Goal: Information Seeking & Learning: Learn about a topic

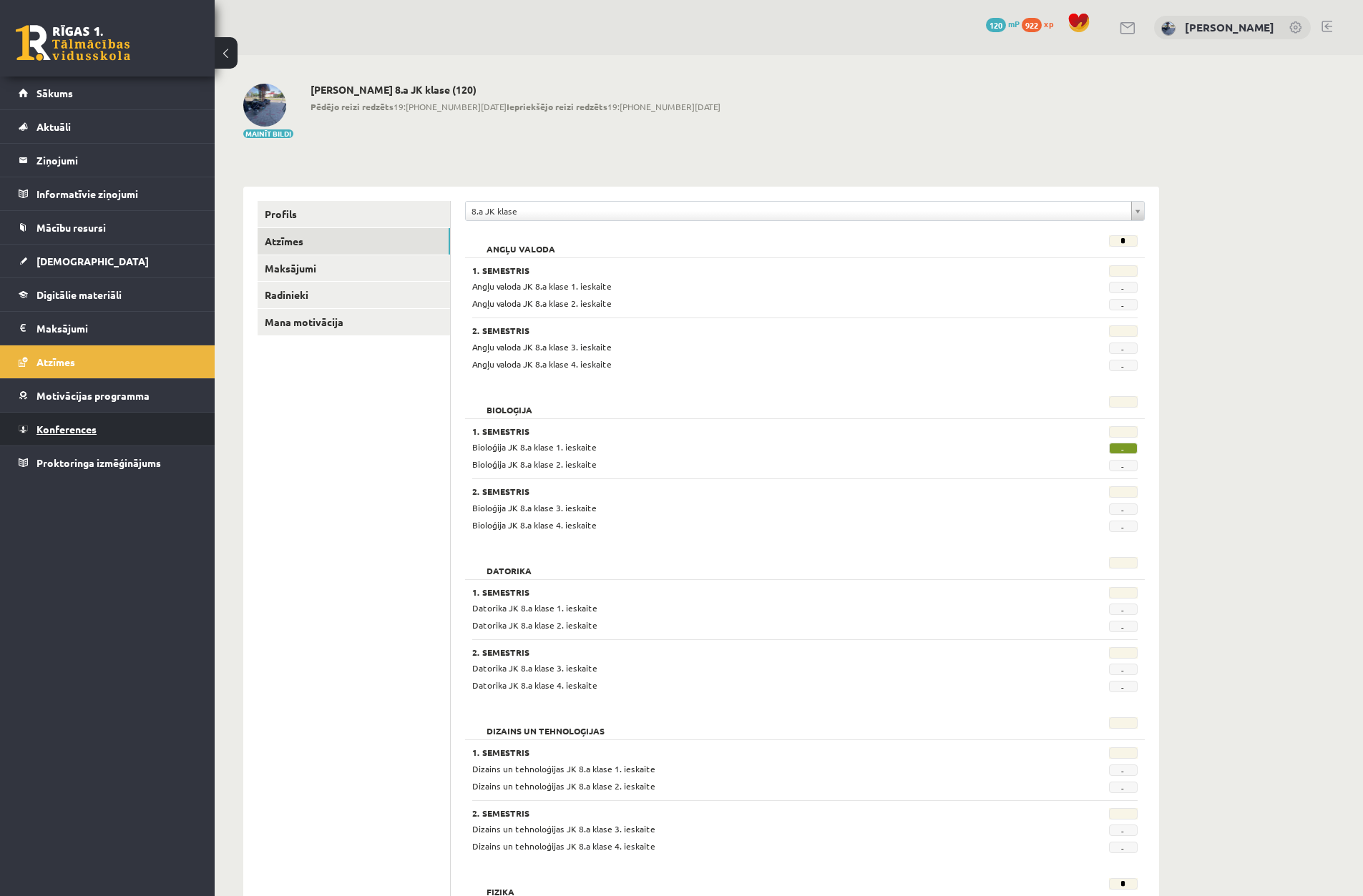
click at [140, 432] on link "Konferences" at bounding box center [107, 429] width 178 height 33
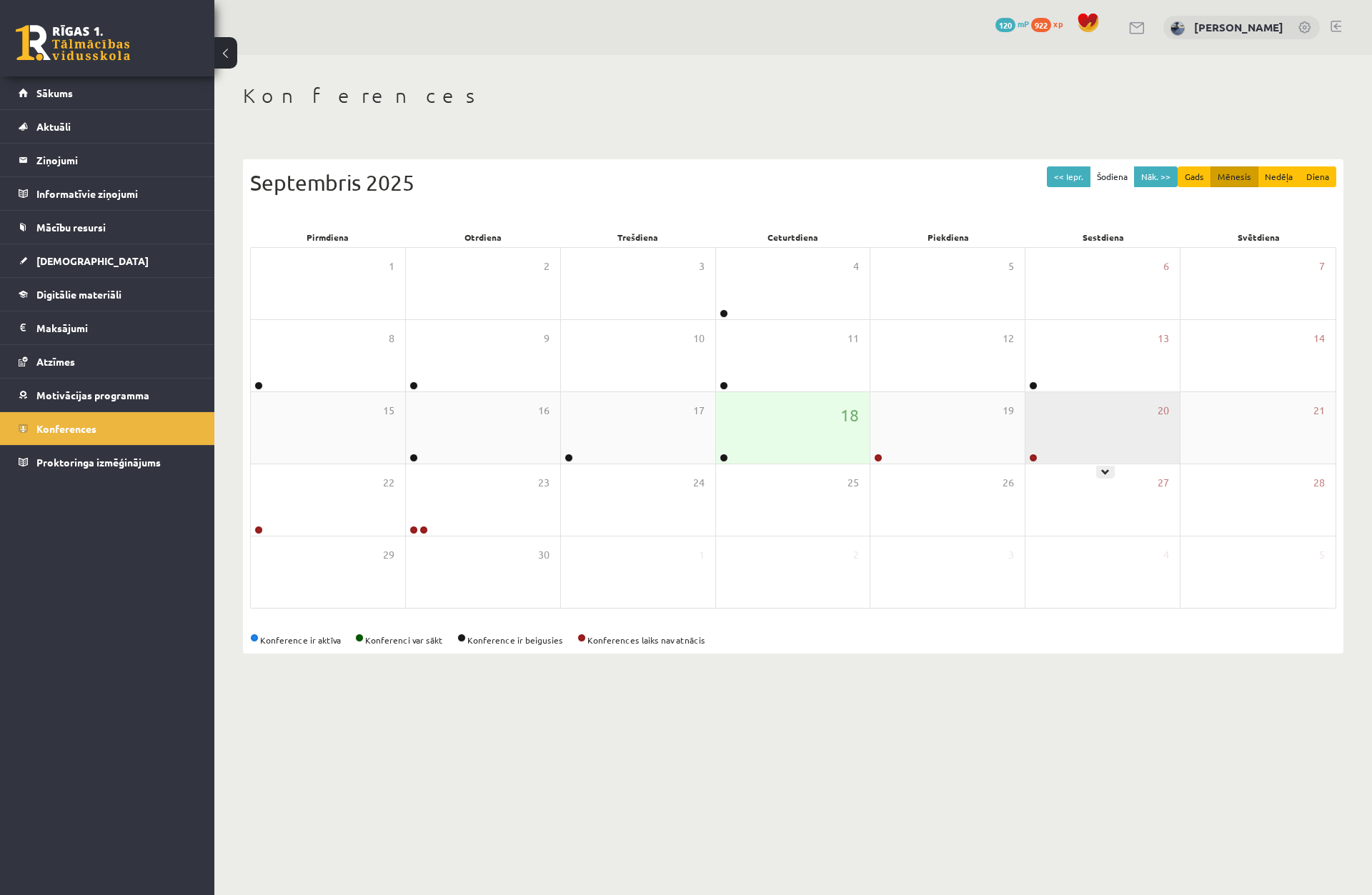
click at [1039, 459] on div at bounding box center [1032, 459] width 14 height 10
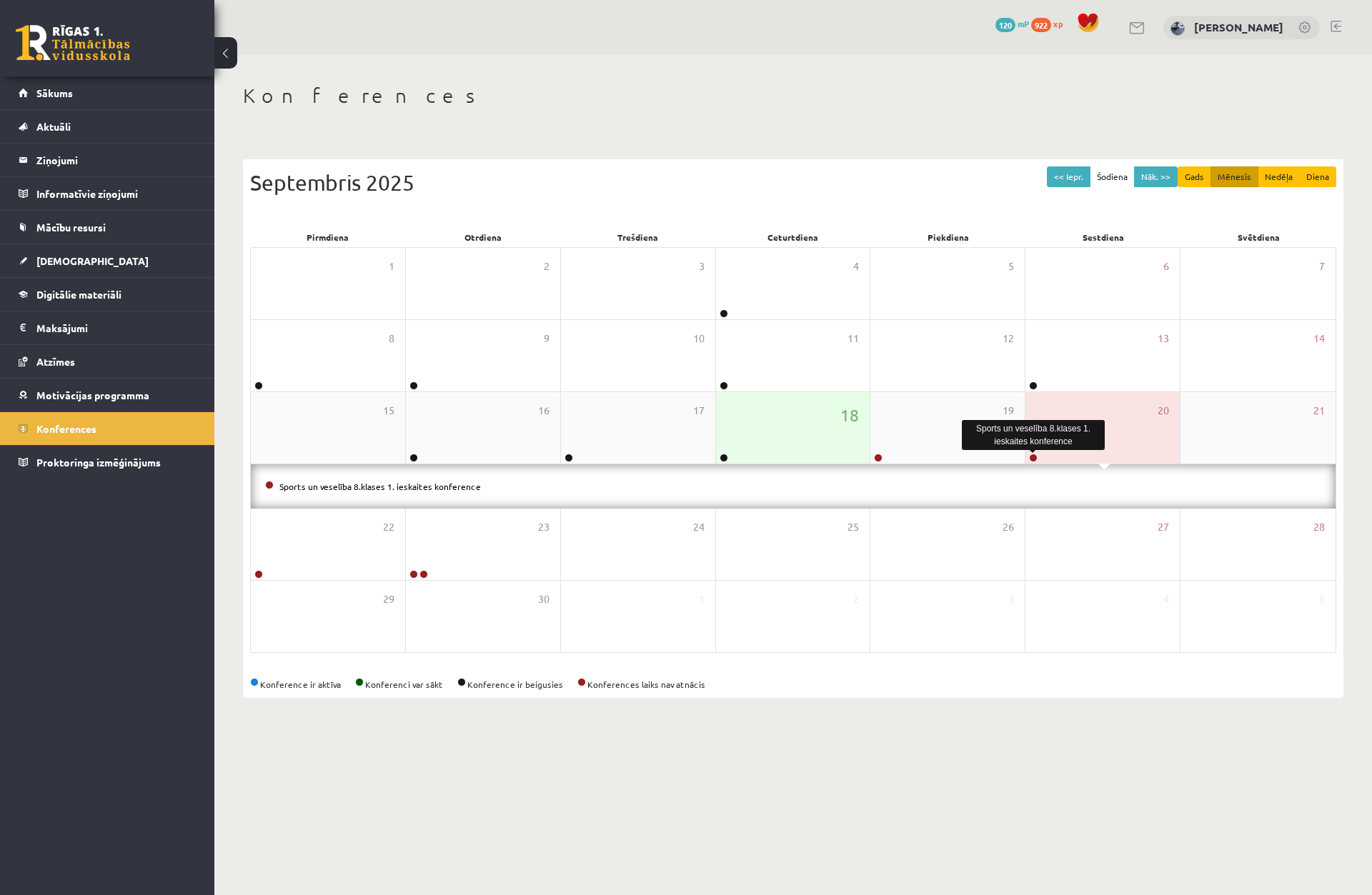
click at [1036, 456] on link at bounding box center [1033, 458] width 9 height 9
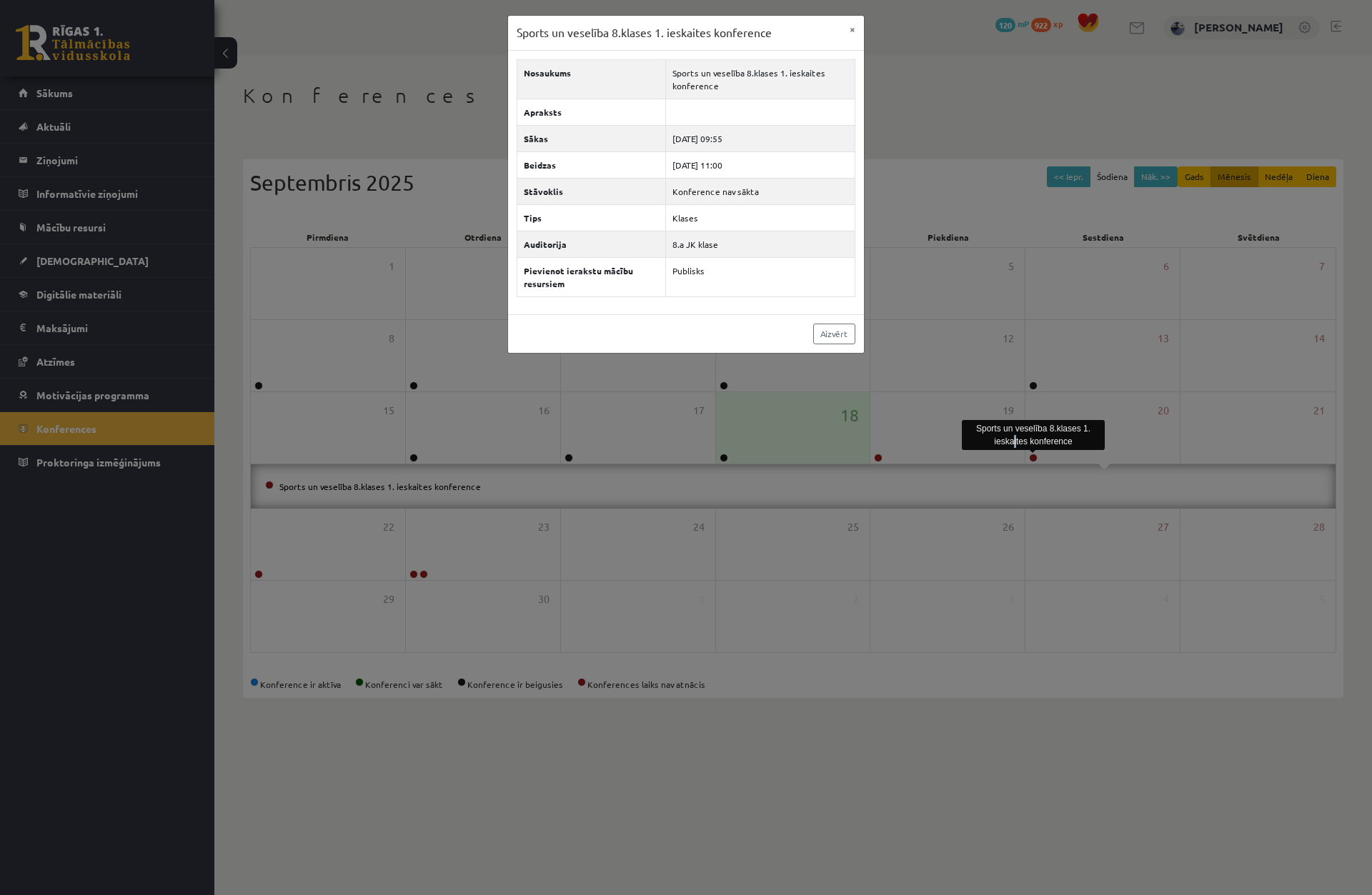
click at [1012, 447] on div "Sports un veselība 8.klases 1. ieskaites konference" at bounding box center [1033, 434] width 143 height 30
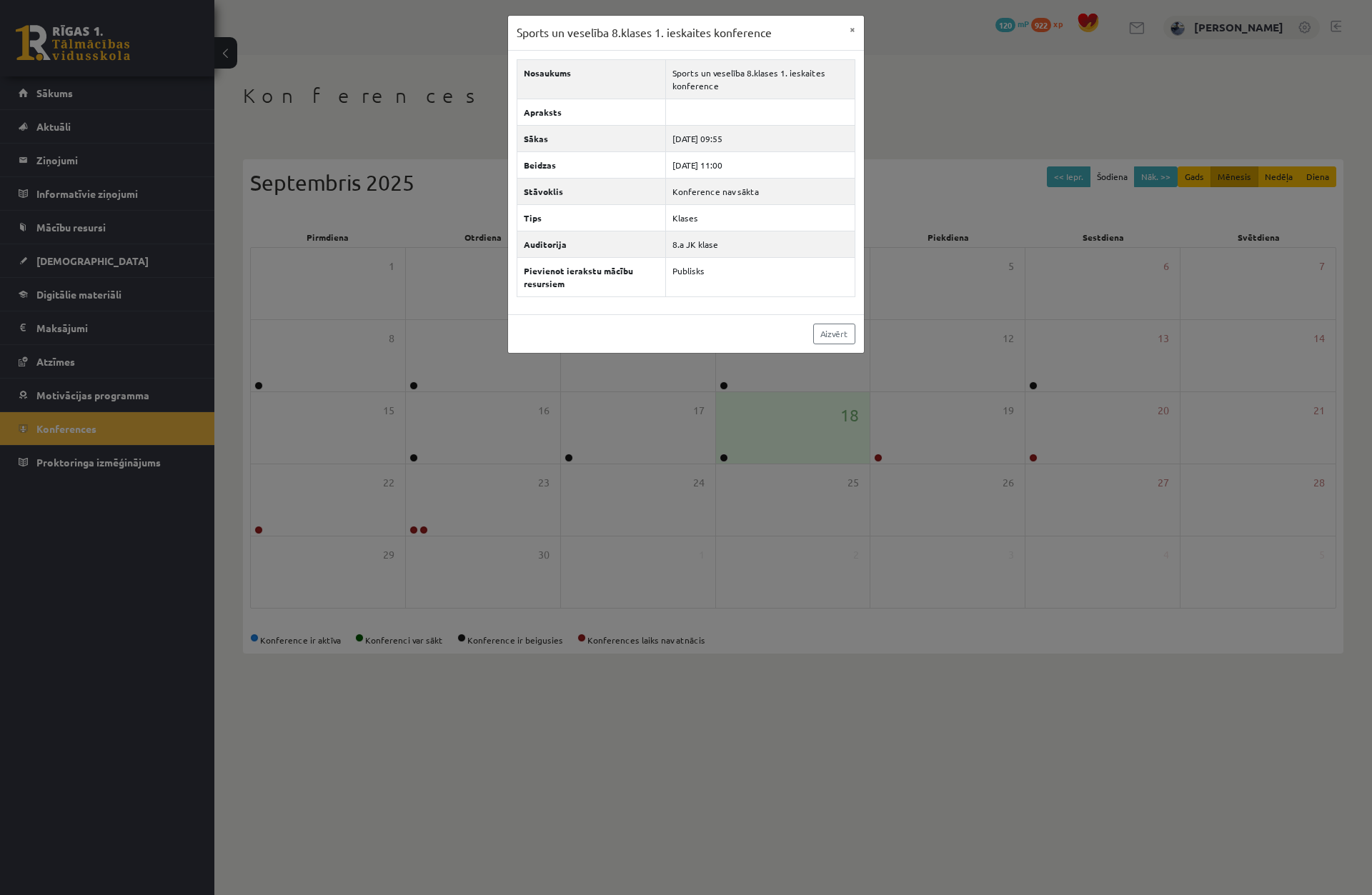
click at [987, 446] on div "Sports un veselība 8.klases 1. ieskaites konference × Nosaukums Sports un vesel…" at bounding box center [686, 447] width 1372 height 895
